Goal: Register for event/course

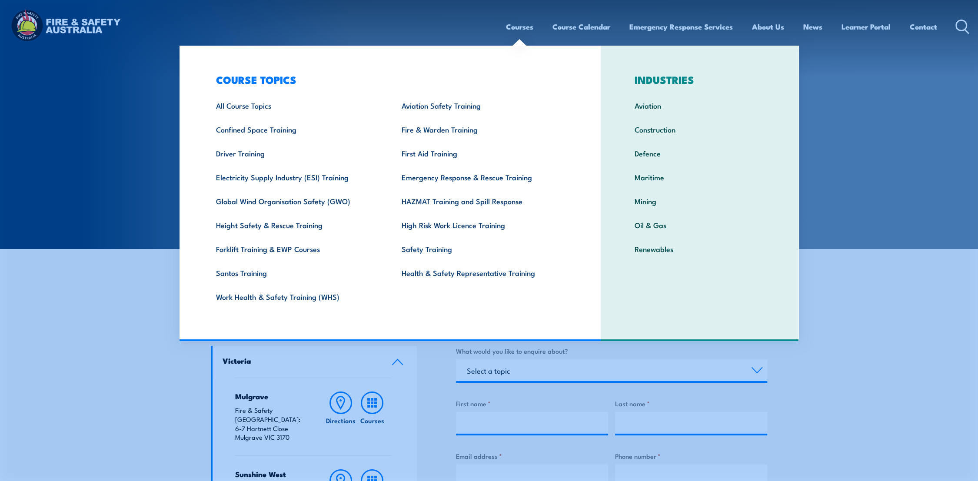
click at [524, 31] on link "Courses" at bounding box center [519, 26] width 27 height 23
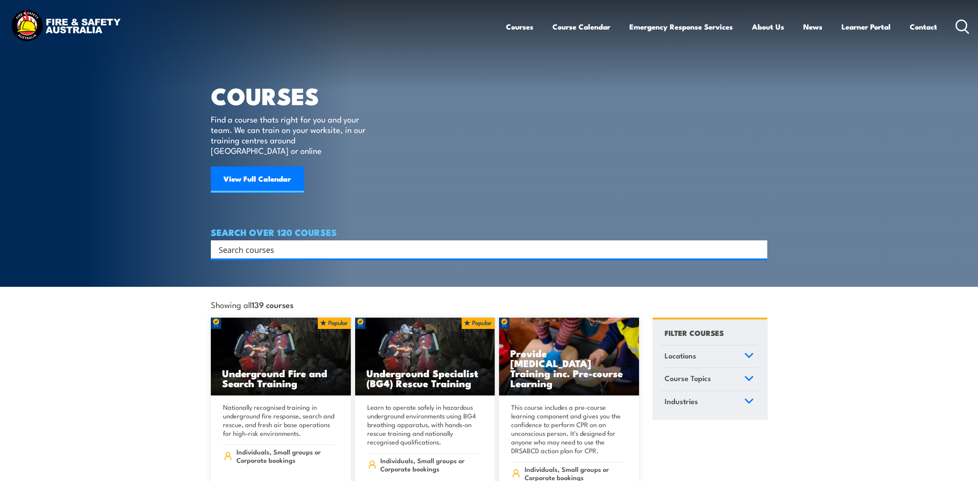
click at [251, 243] on input "Search input" at bounding box center [483, 249] width 529 height 13
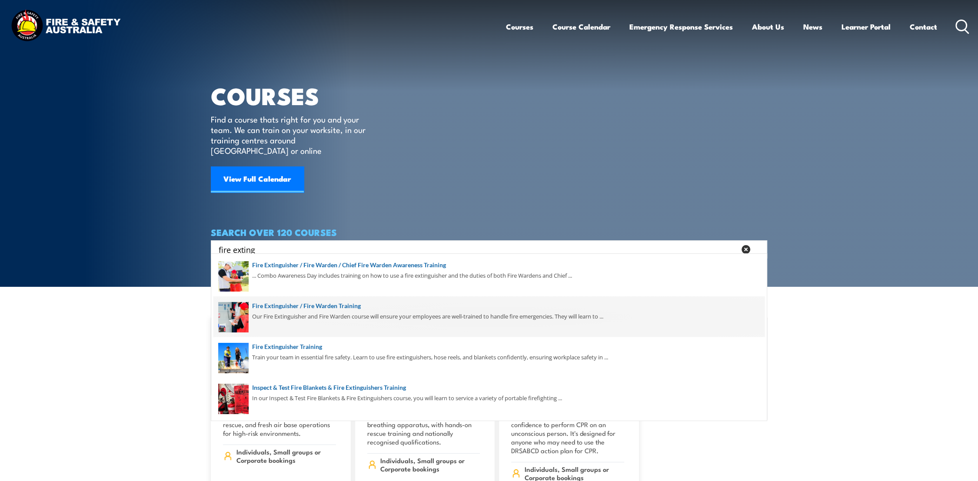
type input "fire exting"
click at [324, 310] on span at bounding box center [488, 316] width 551 height 41
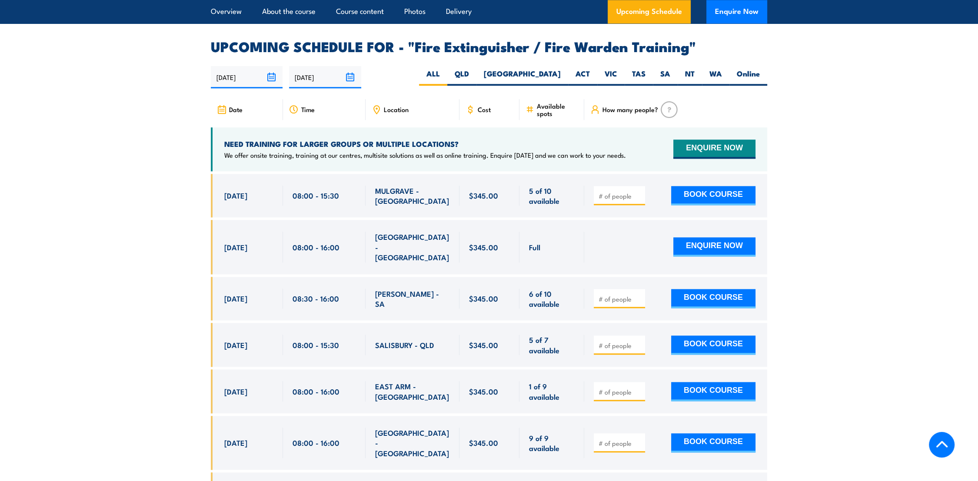
scroll to position [1352, 0]
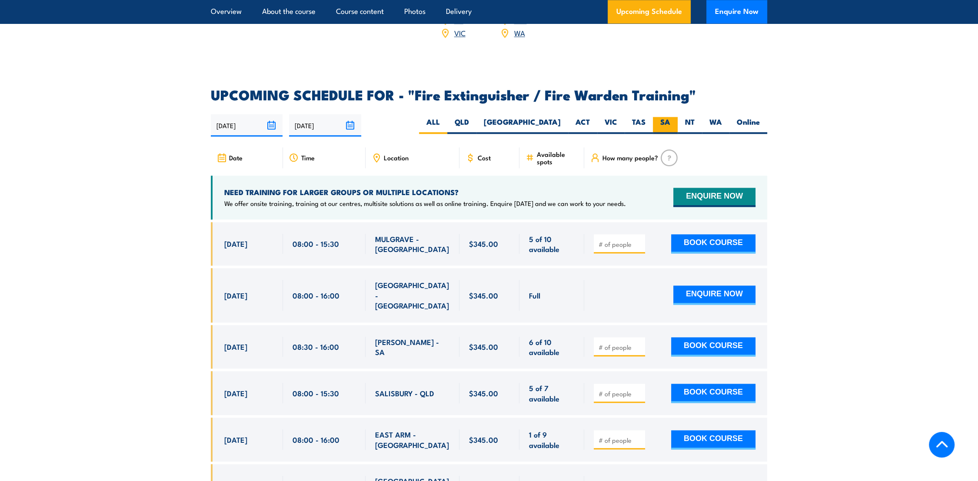
click at [664, 117] on label "SA" at bounding box center [665, 125] width 25 height 17
click at [670, 117] on input "SA" at bounding box center [673, 120] width 6 height 6
radio input "true"
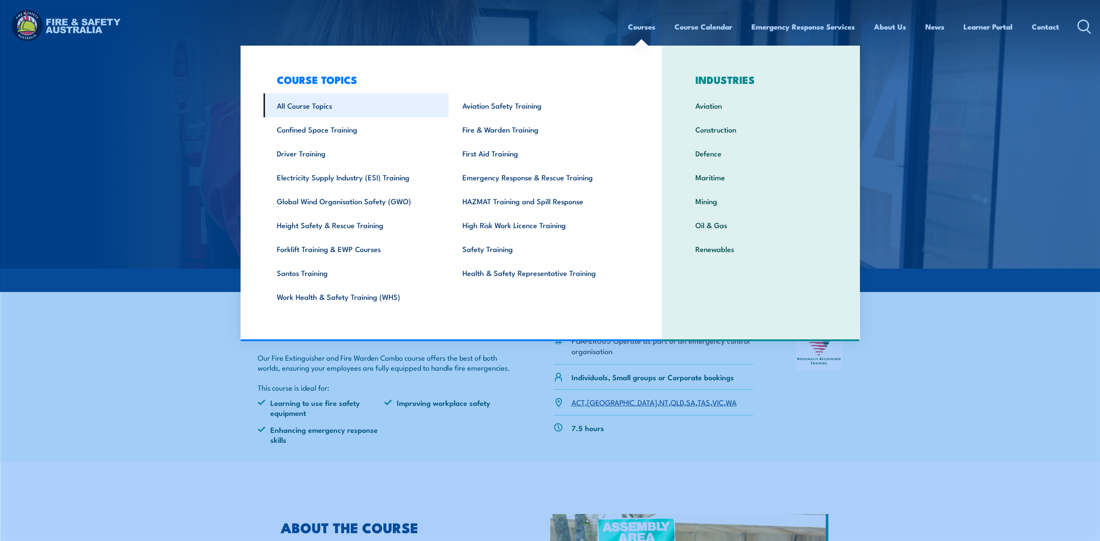
drag, startPoint x: 455, startPoint y: 23, endPoint x: 395, endPoint y: 109, distance: 105.1
click at [455, 23] on div "Courses Course Calendar Emergency Response Services Services Overview Emergency…" at bounding box center [550, 26] width 1083 height 37
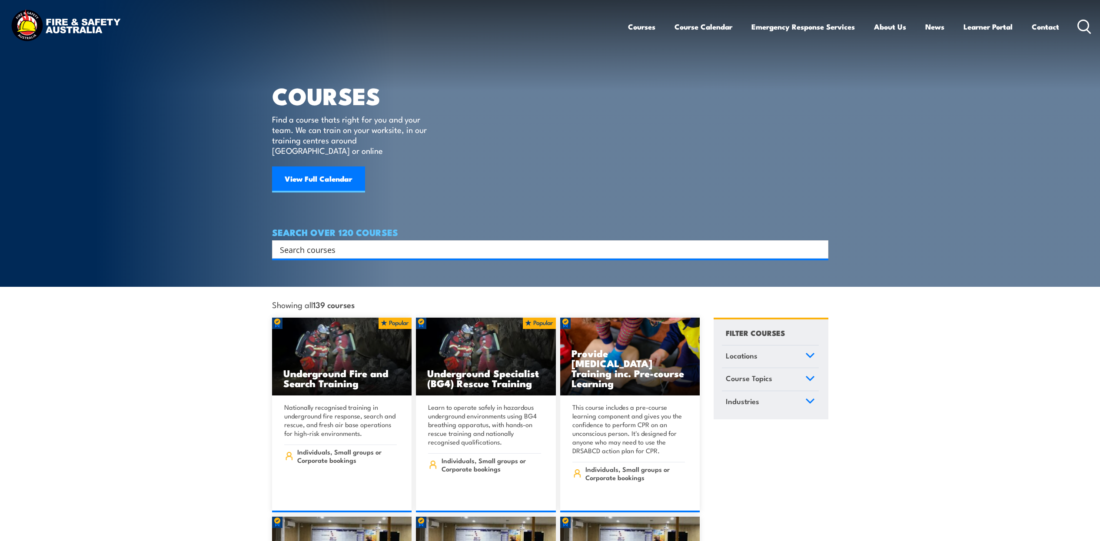
click at [361, 243] on input "Search input" at bounding box center [544, 249] width 529 height 13
type input "c"
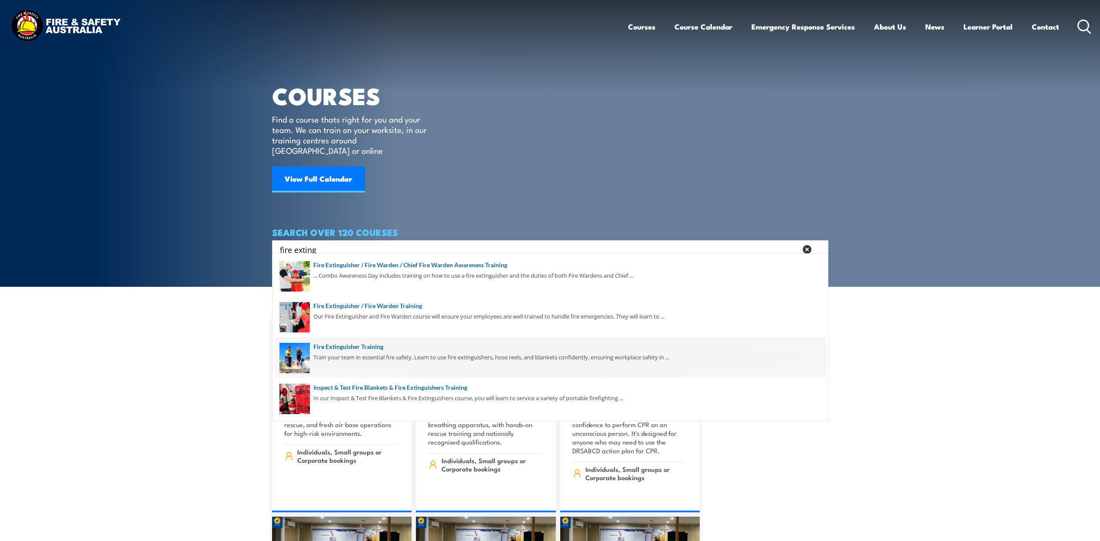
type input "fire exting"
click at [385, 345] on span at bounding box center [550, 357] width 551 height 41
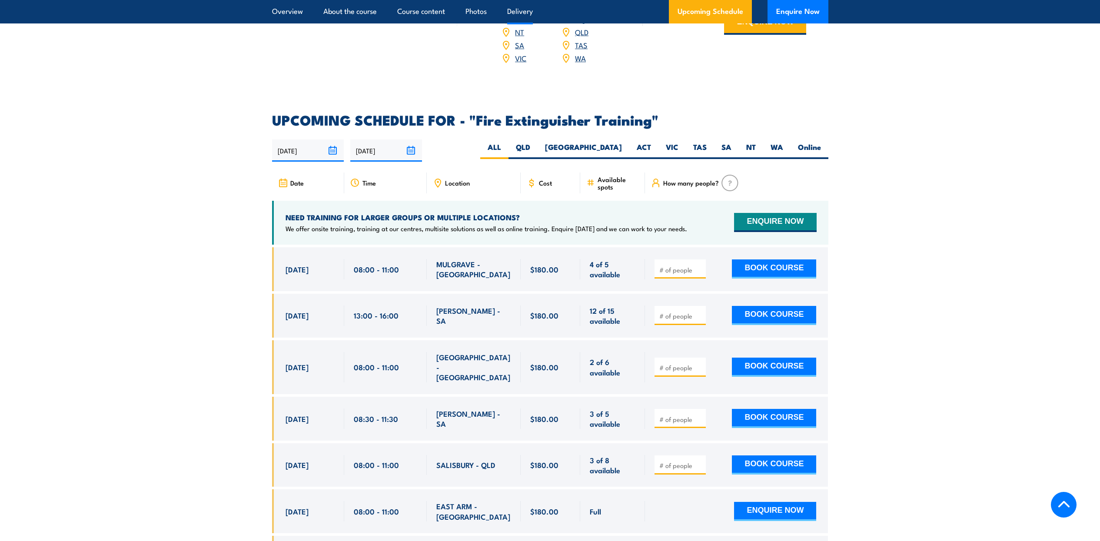
scroll to position [1304, 0]
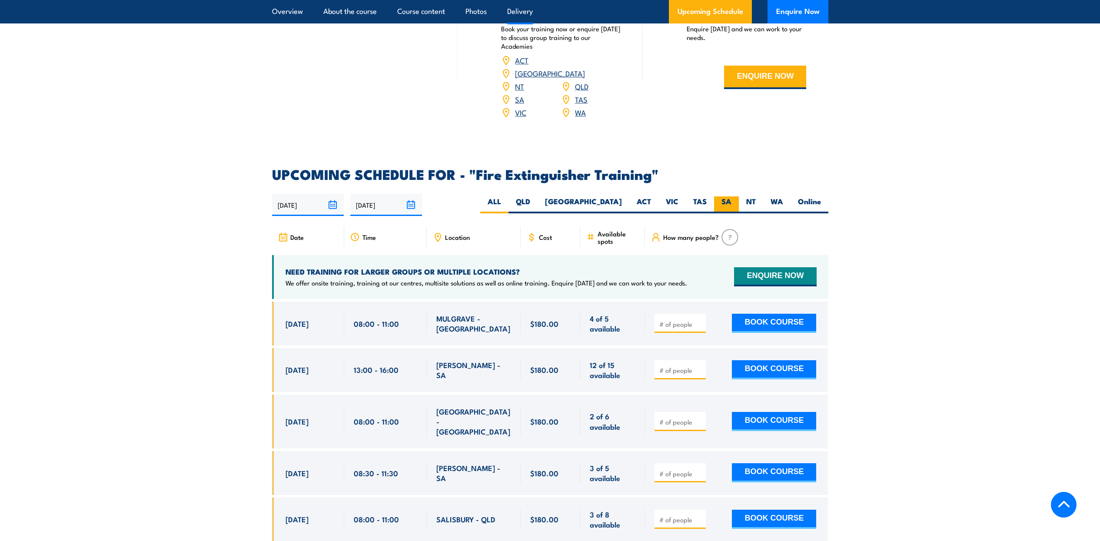
click at [726, 196] on label "SA" at bounding box center [726, 204] width 25 height 17
click at [731, 196] on input "SA" at bounding box center [734, 199] width 6 height 6
radio input "true"
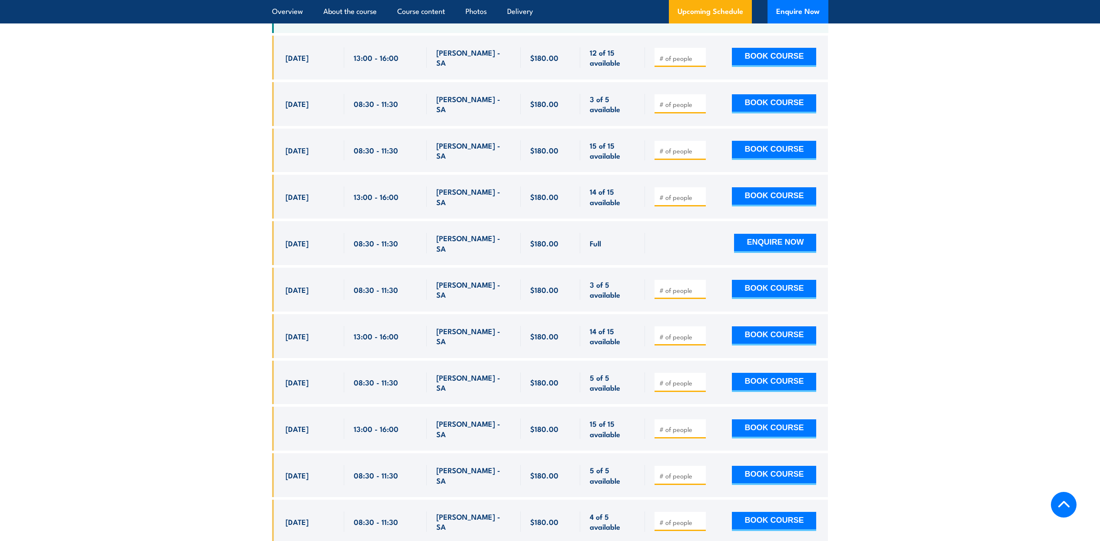
scroll to position [1244, 0]
